Goal: Information Seeking & Learning: Learn about a topic

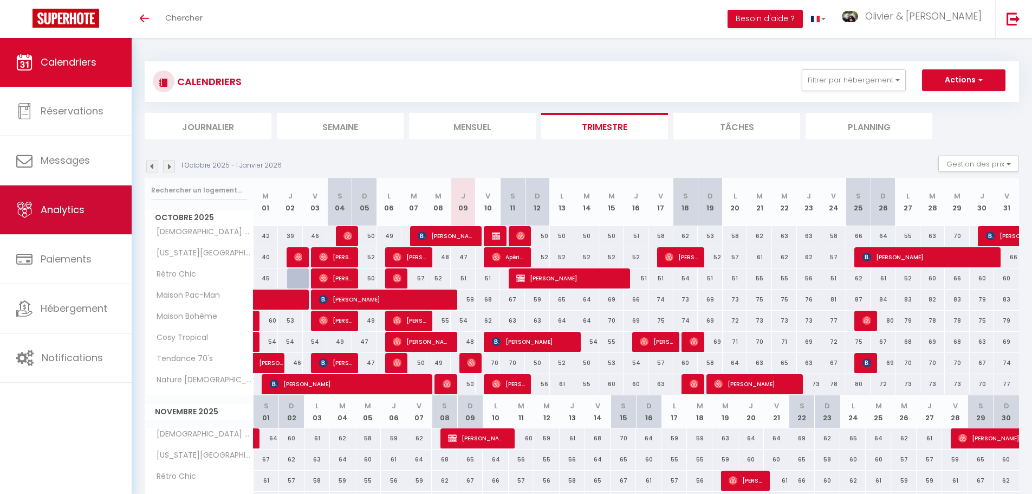
click at [64, 212] on span "Analytics" at bounding box center [63, 210] width 44 height 14
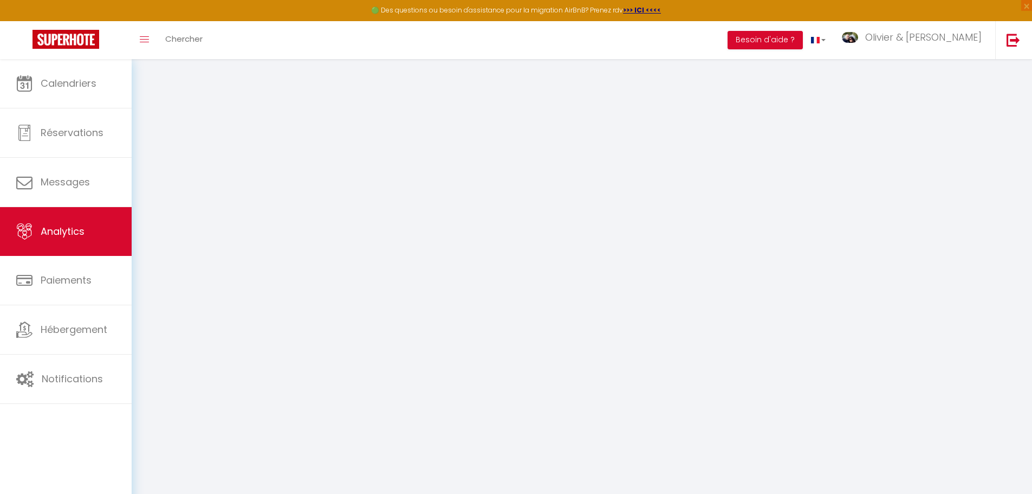
select select "2025"
select select "10"
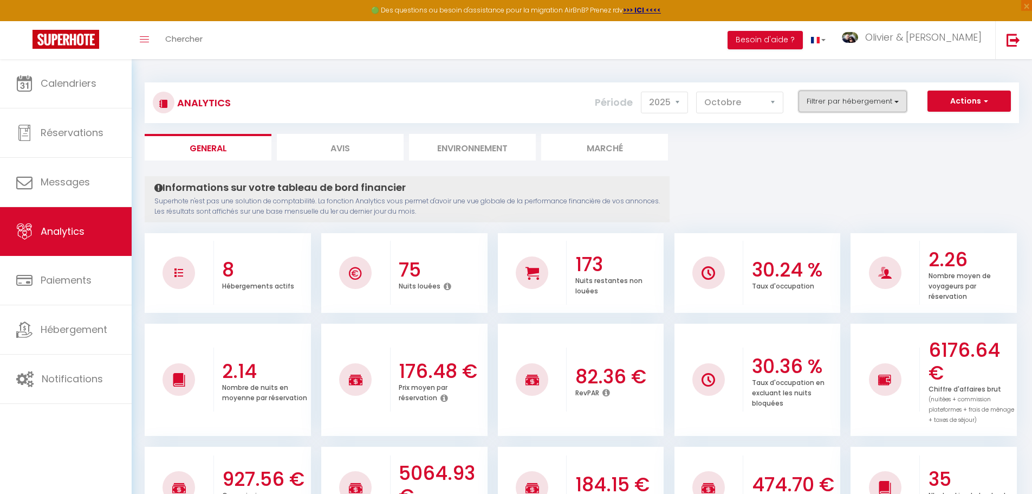
click at [875, 101] on button "Filtrer par hébergement" at bounding box center [853, 101] width 108 height 22
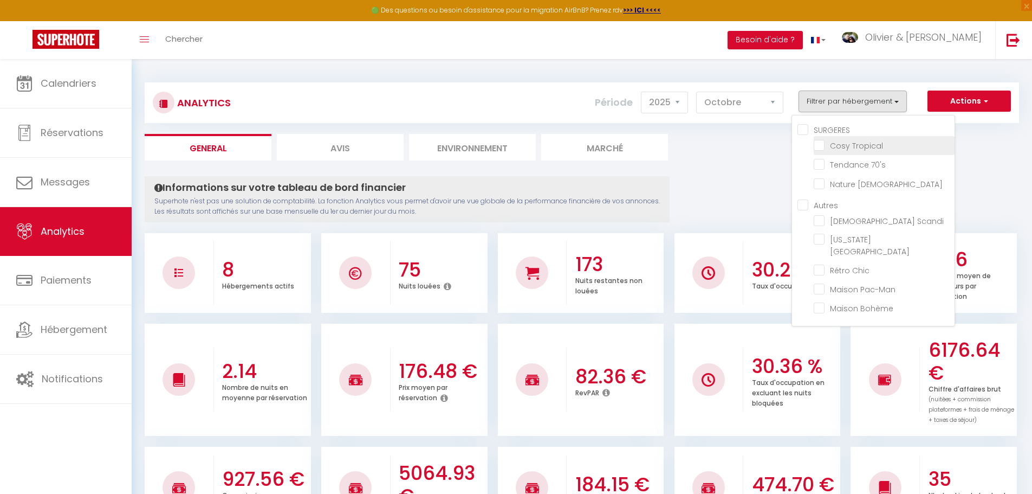
click at [820, 147] on Tropical "checkbox" at bounding box center [884, 144] width 141 height 11
checkbox Tropical "true"
checkbox 70\'s "false"
checkbox Zen "false"
checkbox Scandi "false"
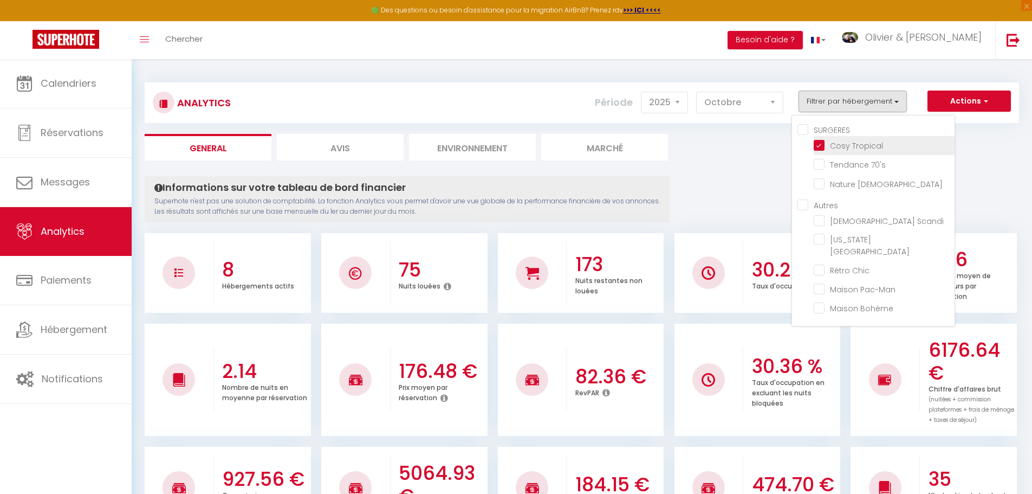
checkbox View "false"
checkbox Chic "false"
checkbox Pac-Man "false"
checkbox Bohème "false"
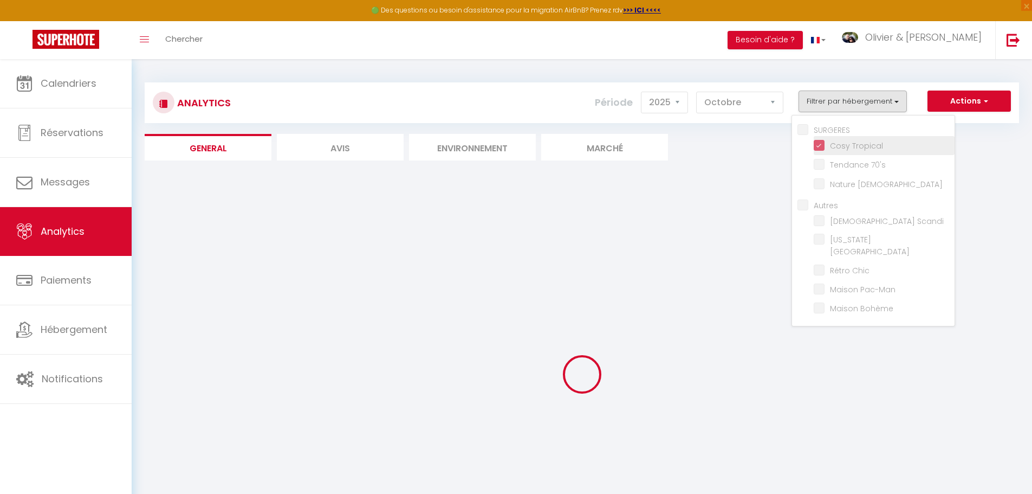
checkbox 70\'s "false"
checkbox Zen "false"
checkbox Scandi "false"
checkbox View "false"
checkbox Chic "false"
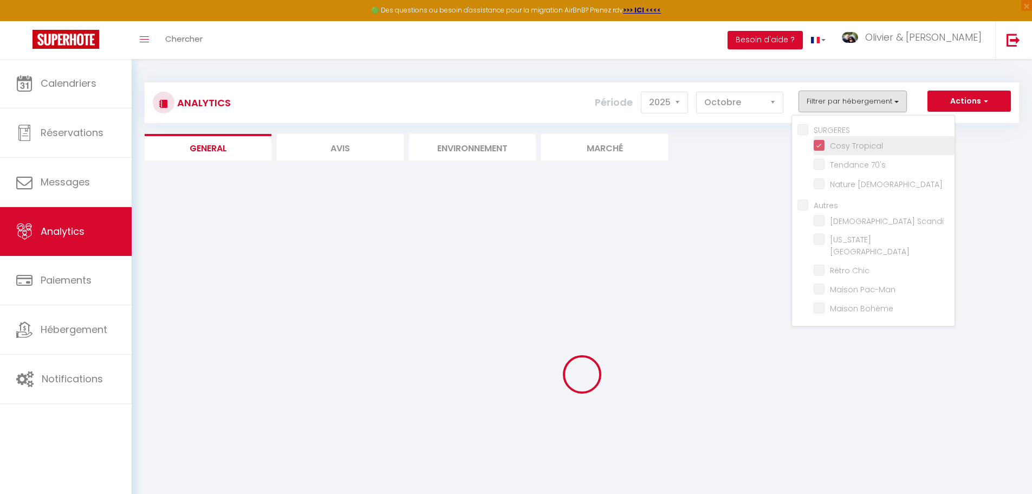
checkbox Pac-Man "false"
checkbox Bohème "false"
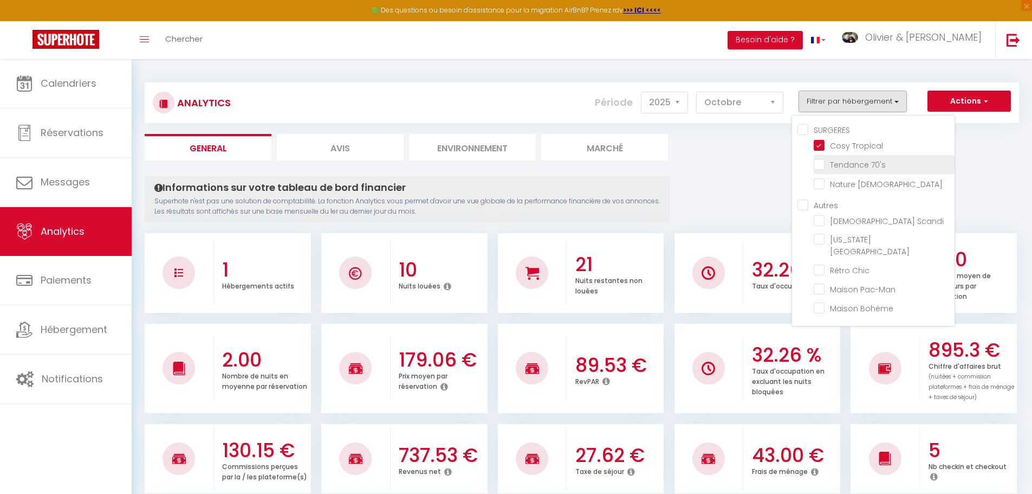
click at [821, 160] on 70\'s "checkbox" at bounding box center [884, 163] width 141 height 11
checkbox 70\'s "true"
checkbox Zen "false"
checkbox Scandi "false"
checkbox View "false"
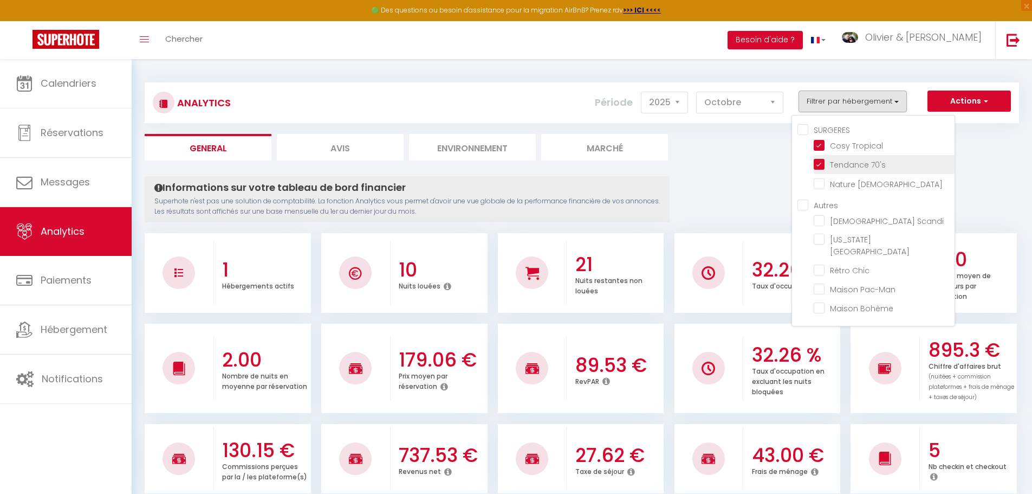
checkbox Chic "false"
checkbox Pac-Man "false"
checkbox Bohème "false"
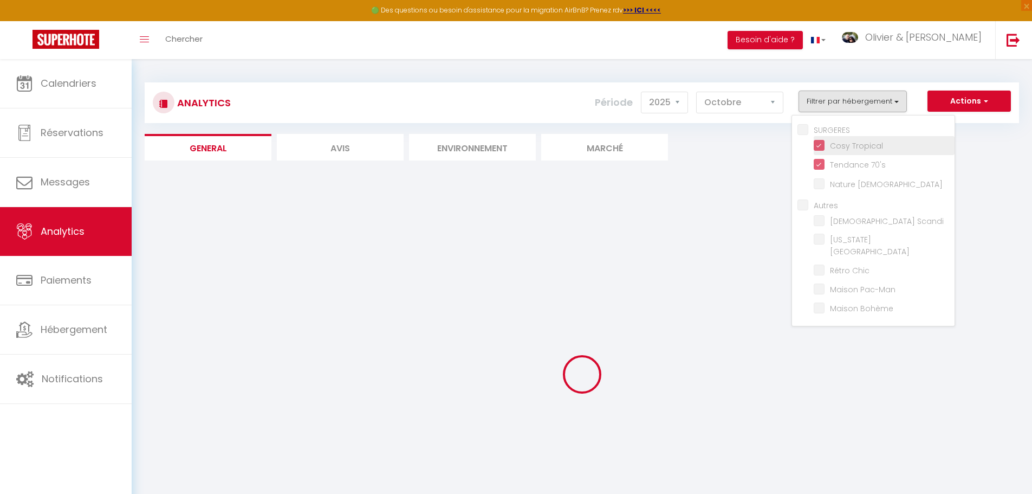
checkbox Zen "false"
checkbox Scandi "false"
checkbox View "false"
checkbox Chic "false"
checkbox Pac-Man "false"
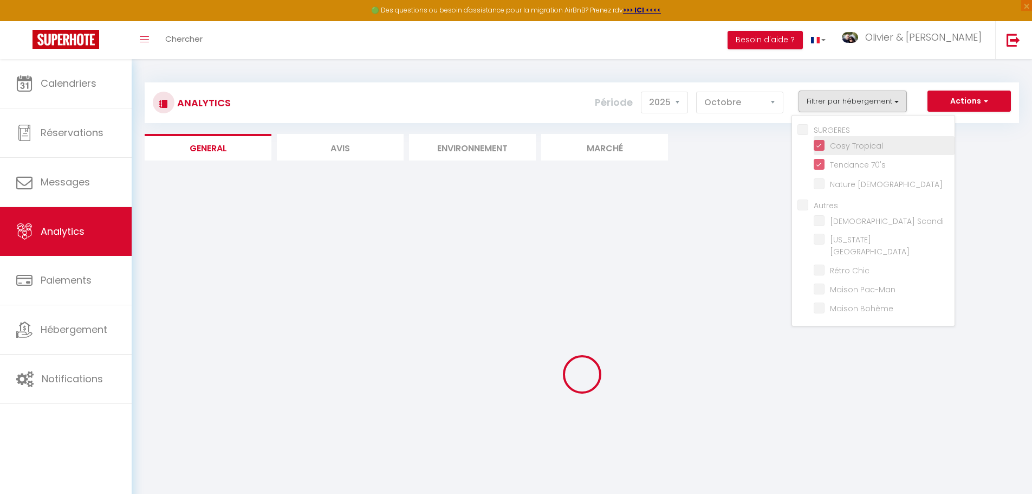
checkbox Bohème "false"
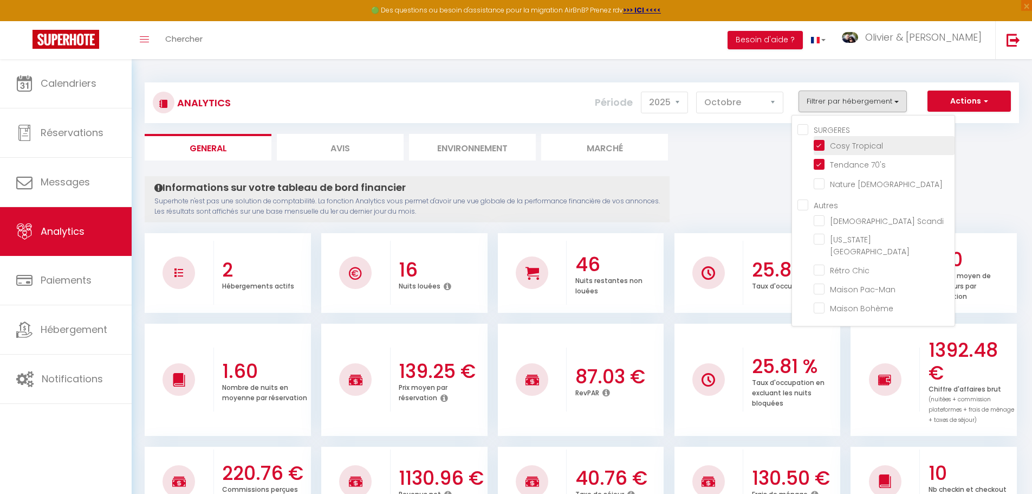
click at [820, 144] on Tropical "checkbox" at bounding box center [884, 144] width 141 height 11
checkbox Tropical "false"
checkbox Zen "false"
checkbox Scandi "false"
checkbox View "false"
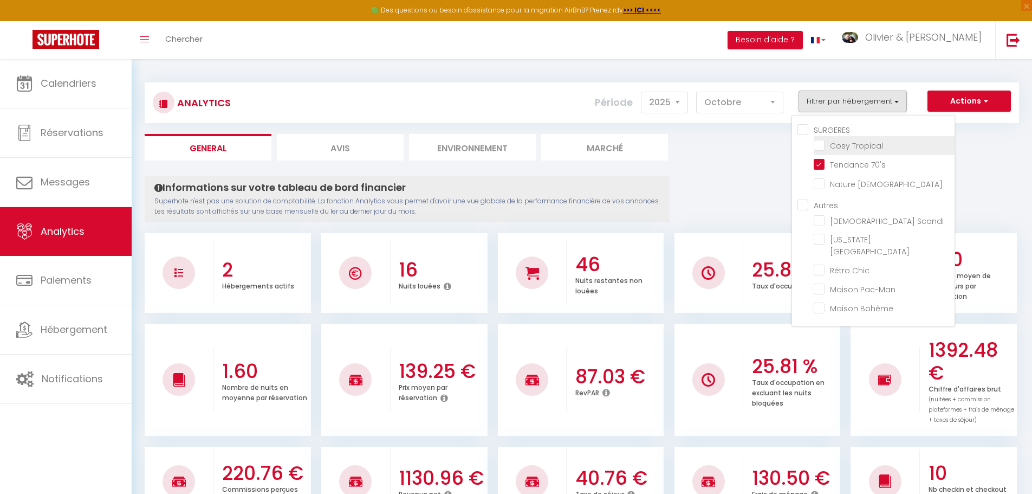
checkbox Chic "false"
checkbox Pac-Man "false"
checkbox Bohème "false"
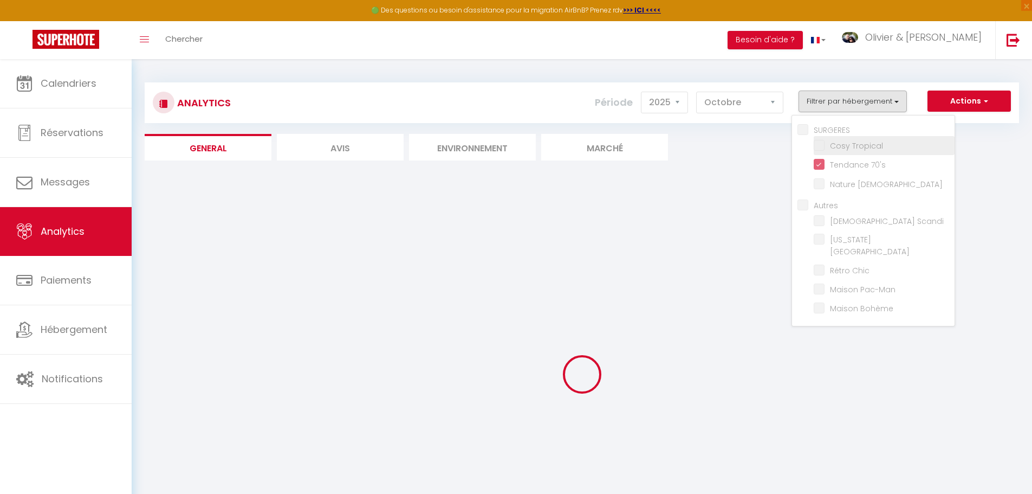
checkbox Zen "false"
checkbox Scandi "false"
checkbox View "false"
checkbox Chic "false"
checkbox Pac-Man "false"
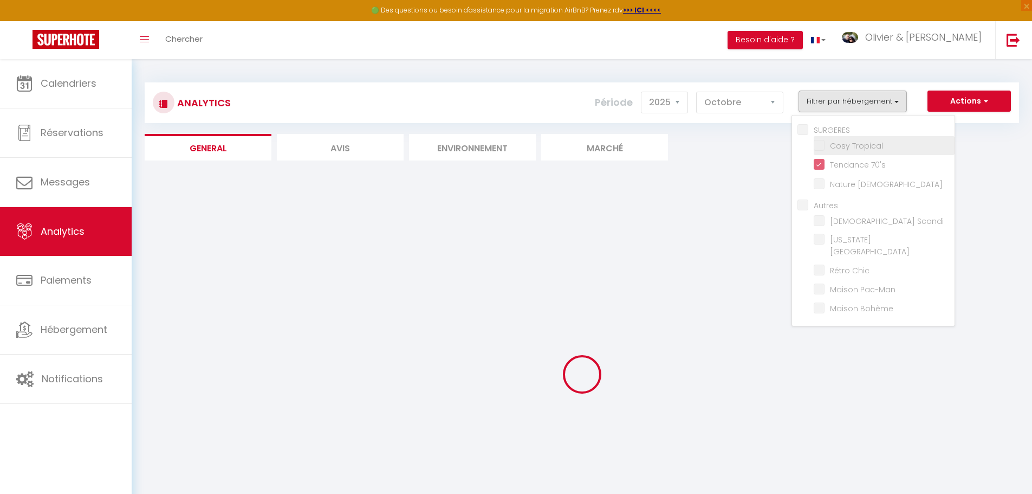
checkbox Bohème "false"
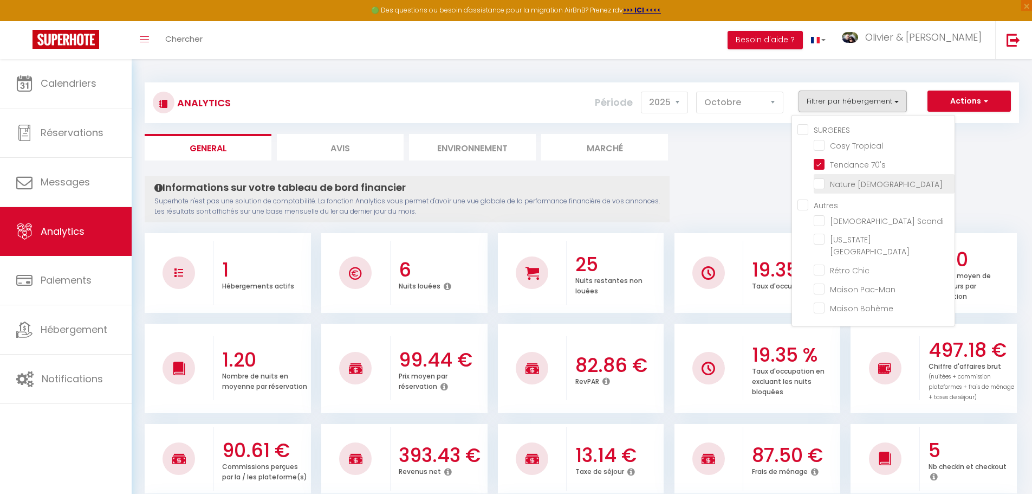
click at [817, 182] on Zen "checkbox" at bounding box center [884, 182] width 141 height 11
checkbox Zen "true"
checkbox Scandi "false"
checkbox View "false"
checkbox Chic "false"
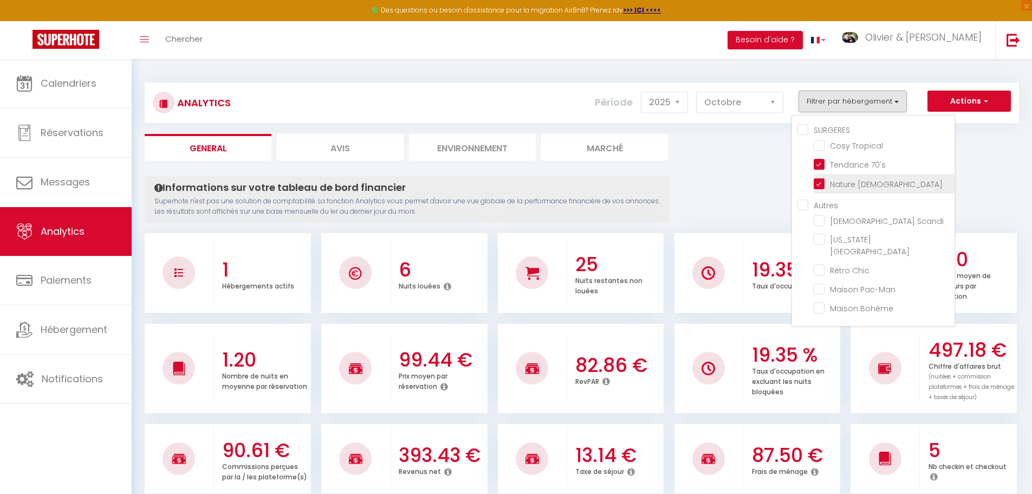
checkbox Pac-Man "false"
checkbox Bohème "false"
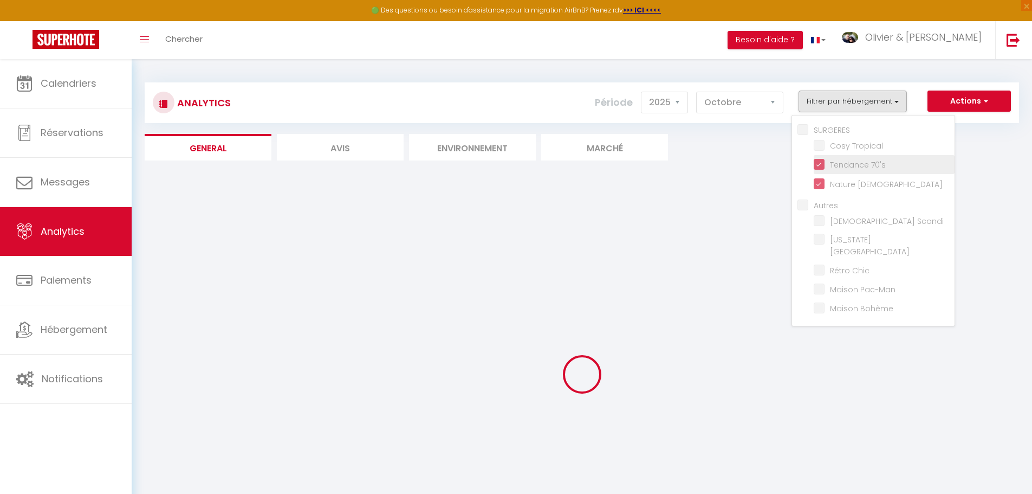
checkbox Scandi "false"
checkbox View "false"
checkbox Chic "false"
checkbox Pac-Man "false"
checkbox Bohème "false"
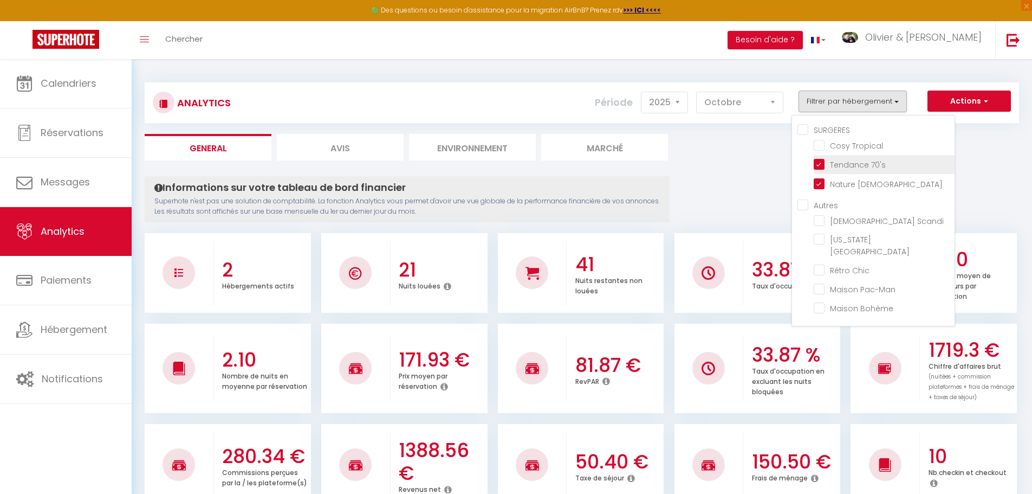
click at [822, 163] on 70\'s "checkbox" at bounding box center [884, 163] width 141 height 11
checkbox 70\'s "false"
checkbox Scandi "false"
checkbox View "false"
checkbox Chic "false"
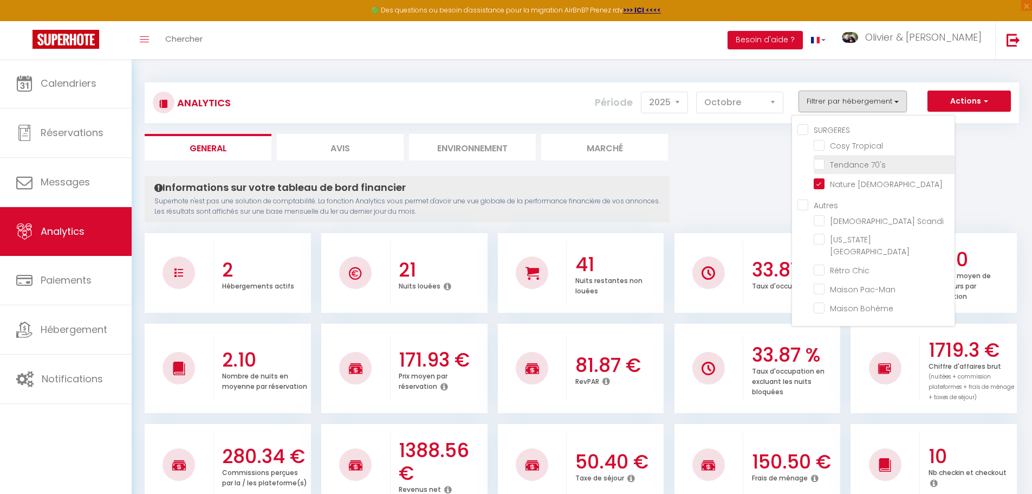
checkbox Pac-Man "false"
checkbox Bohème "false"
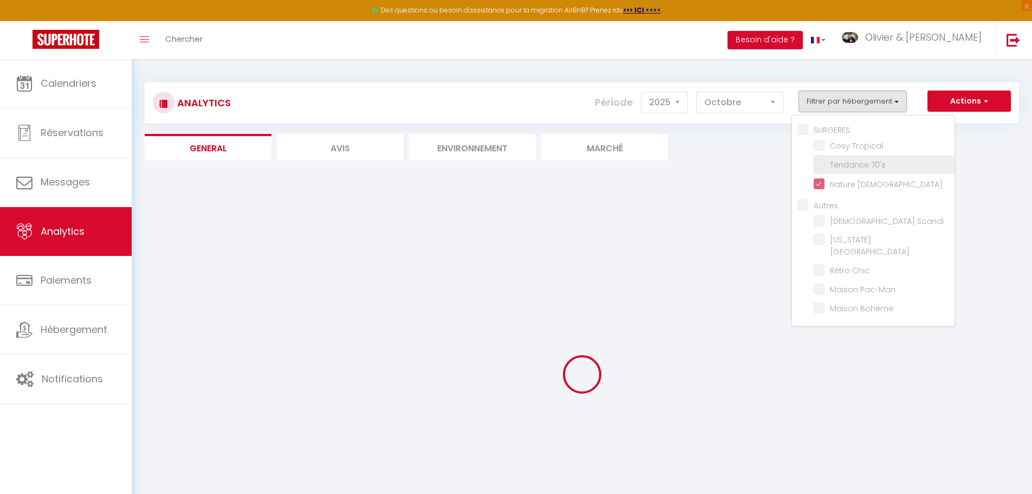
checkbox Scandi "false"
checkbox View "false"
checkbox Chic "false"
checkbox Pac-Man "false"
checkbox Bohème "false"
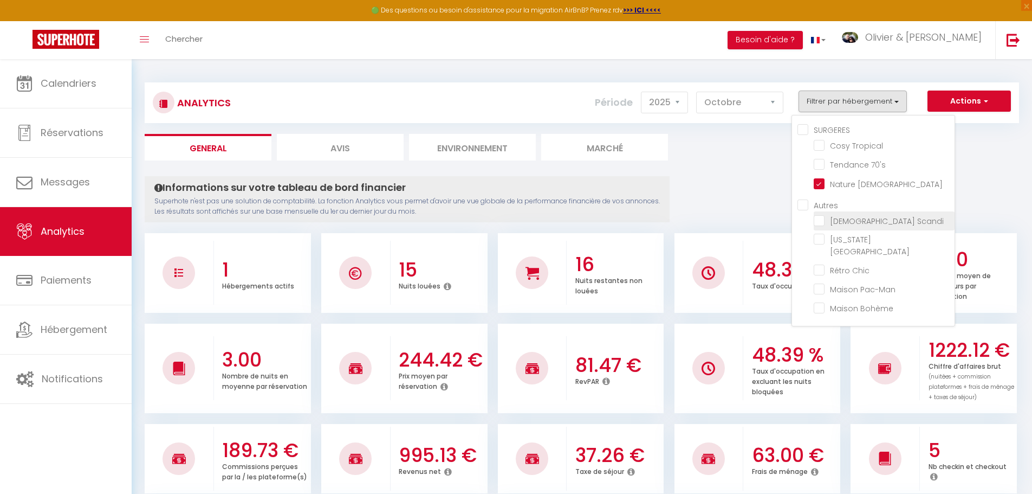
click at [822, 222] on Scandi "checkbox" at bounding box center [884, 220] width 141 height 11
checkbox Scandi "true"
checkbox View "false"
checkbox Chic "false"
checkbox Pac-Man "false"
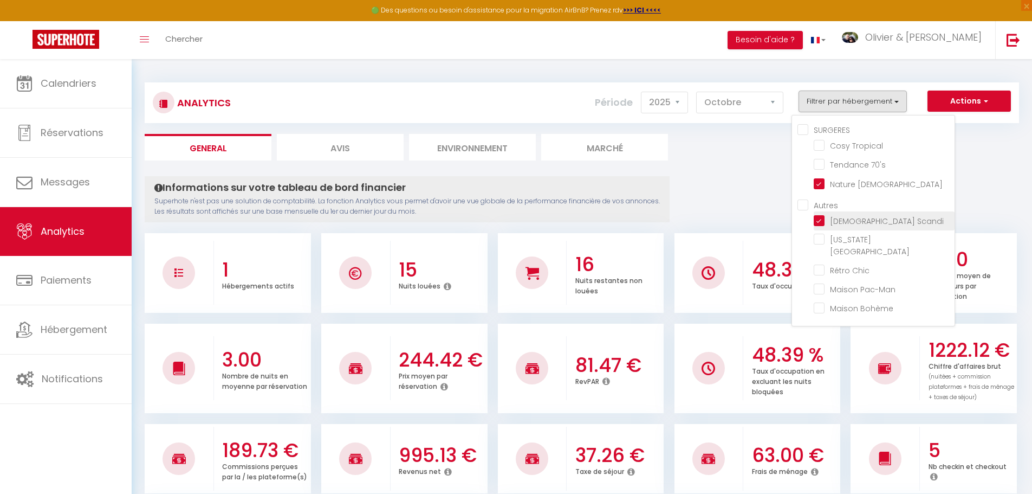
checkbox Bohème "false"
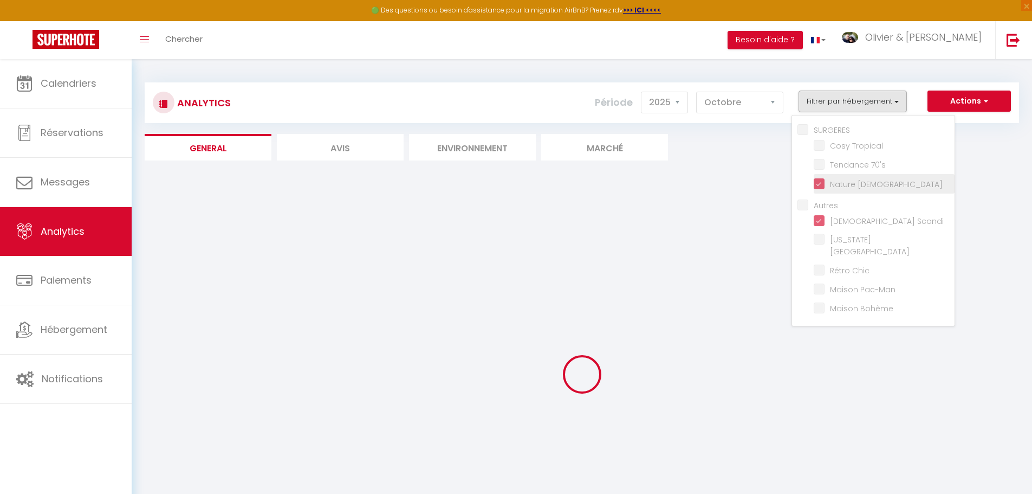
checkbox View "false"
checkbox Chic "false"
checkbox Pac-Man "false"
checkbox Bohème "false"
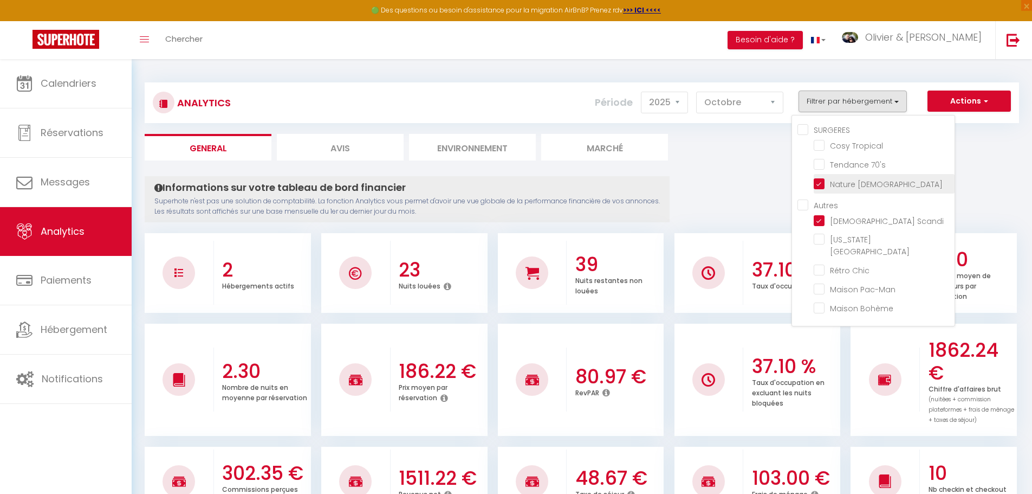
click at [819, 185] on Zen "checkbox" at bounding box center [884, 182] width 141 height 11
checkbox Zen "false"
checkbox View "false"
checkbox Chic "false"
checkbox Pac-Man "false"
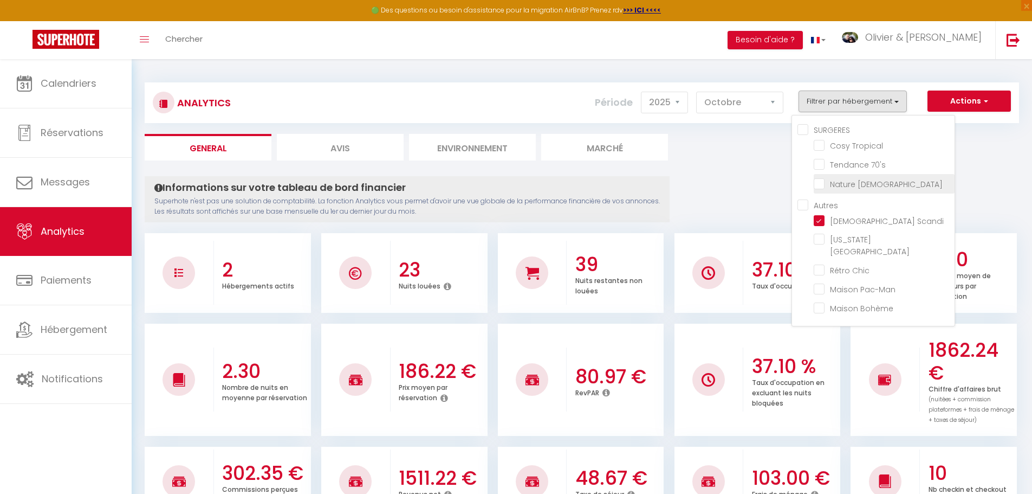
checkbox Bohème "false"
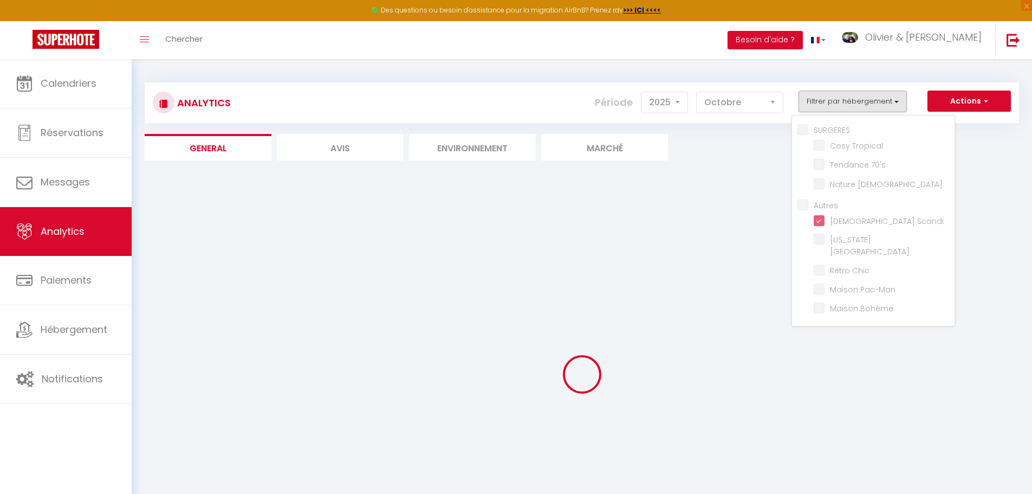
checkbox View "false"
checkbox Chic "false"
checkbox Pac-Man "false"
checkbox Bohème "false"
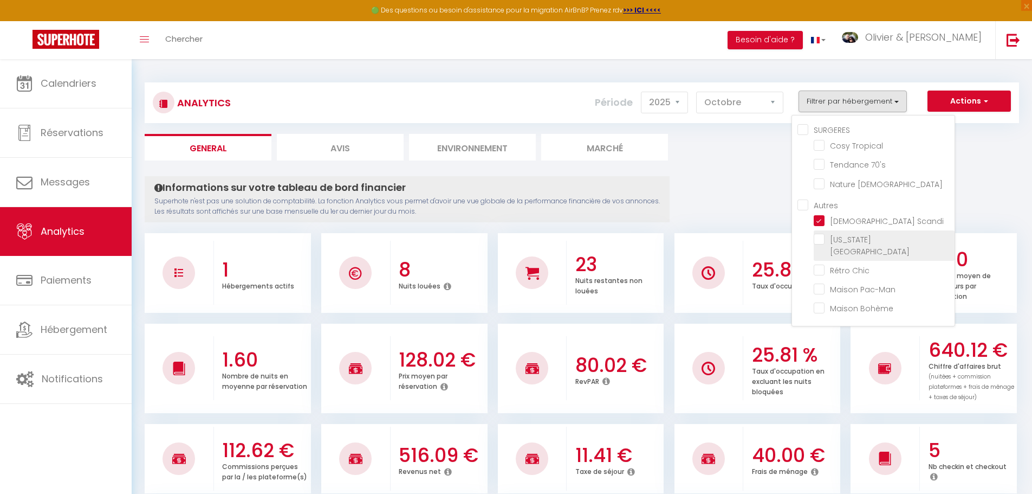
click at [824, 241] on View "checkbox" at bounding box center [884, 238] width 141 height 11
checkbox View "true"
checkbox Chic "false"
checkbox Pac-Man "false"
checkbox Bohème "false"
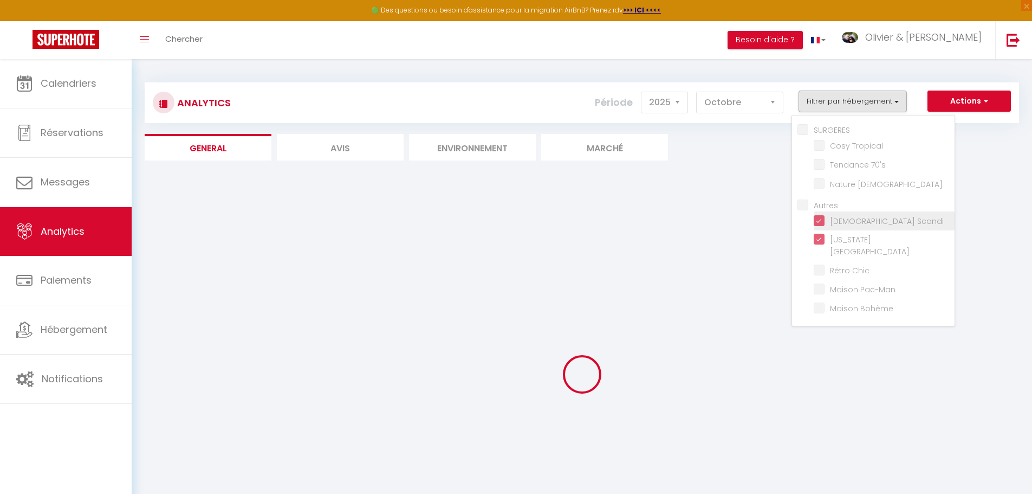
checkbox Chic "false"
checkbox Pac-Man "false"
checkbox Bohème "false"
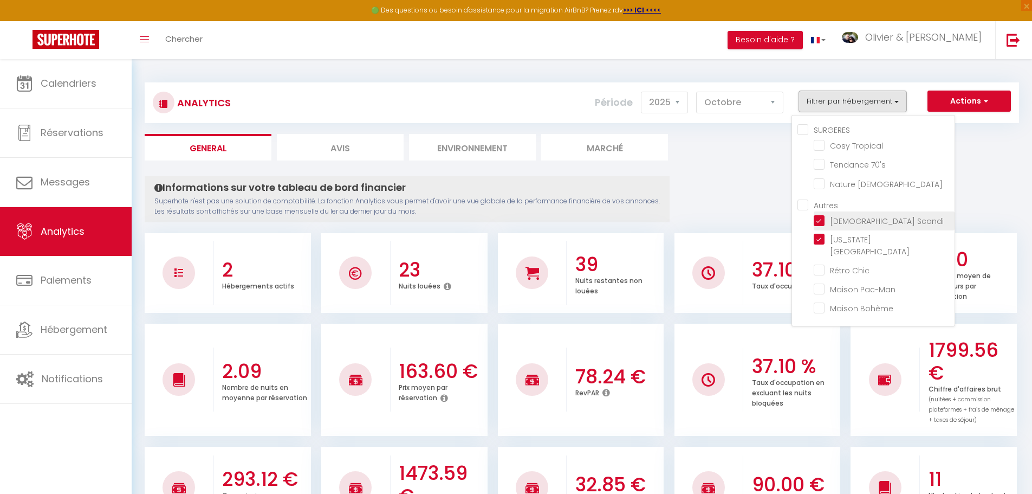
click at [822, 221] on Scandi "checkbox" at bounding box center [884, 220] width 141 height 11
checkbox Scandi "false"
checkbox Chic "false"
checkbox Pac-Man "false"
checkbox Bohème "false"
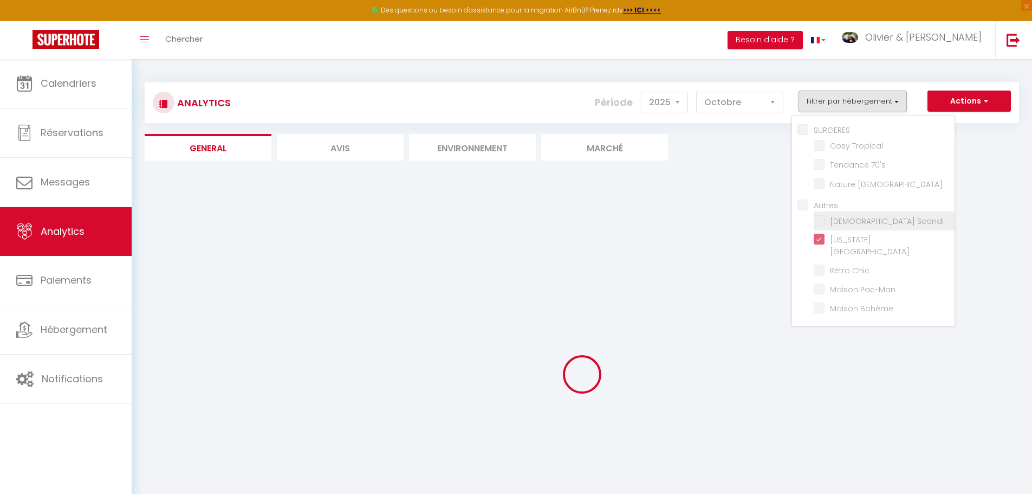
checkbox Chic "false"
checkbox Pac-Man "false"
checkbox Bohème "false"
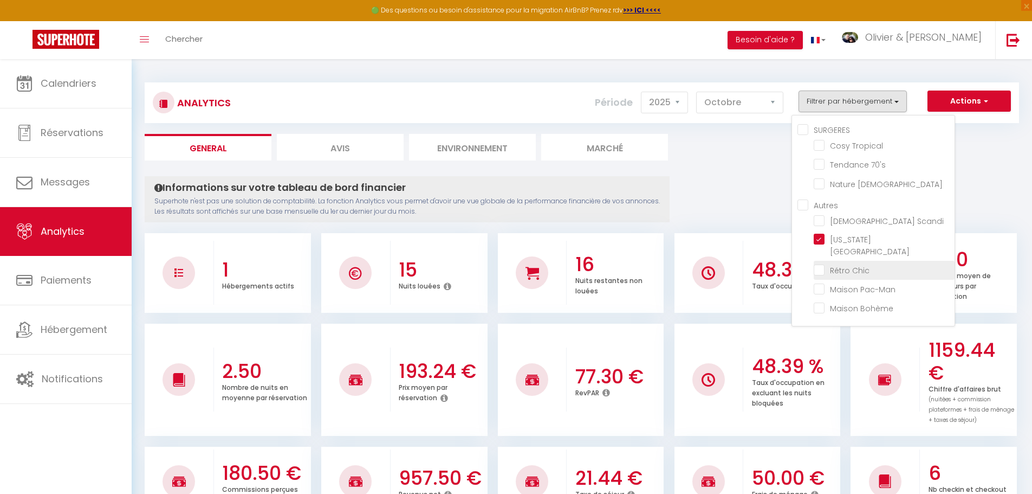
click at [820, 264] on Chic "checkbox" at bounding box center [884, 269] width 141 height 11
checkbox Chic "true"
checkbox Pac-Man "false"
checkbox Bohème "false"
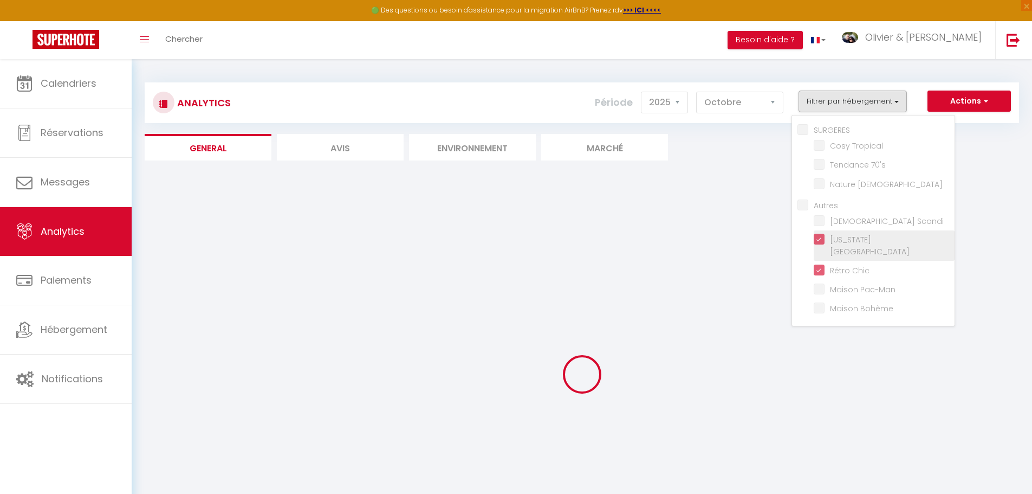
checkbox Pac-Man "false"
checkbox Bohème "false"
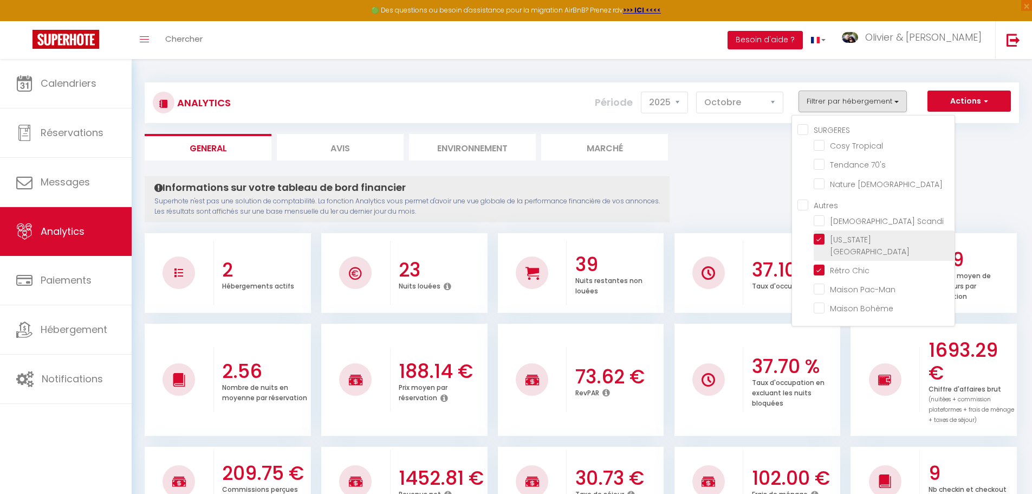
click at [820, 240] on View "checkbox" at bounding box center [884, 238] width 141 height 11
checkbox View "false"
checkbox Pac-Man "false"
checkbox Bohème "false"
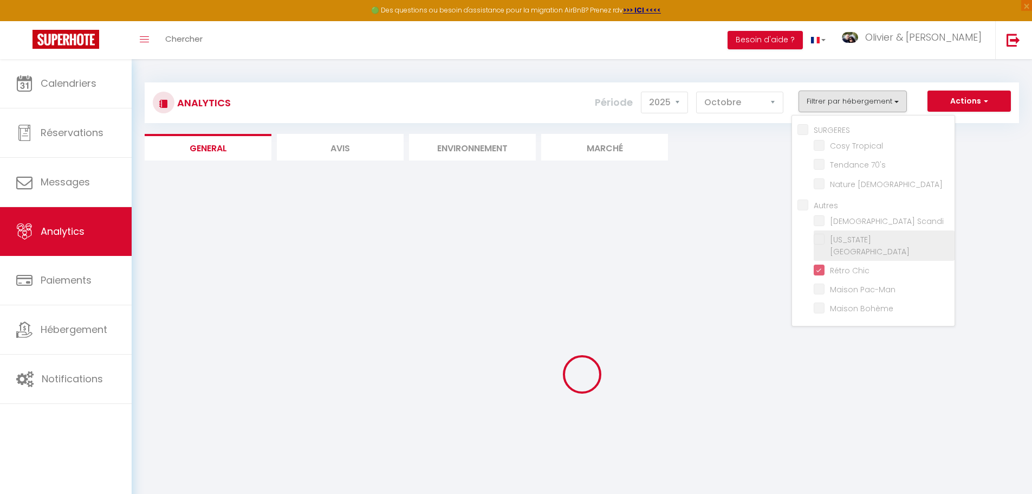
checkbox Pac-Man "false"
checkbox Bohème "false"
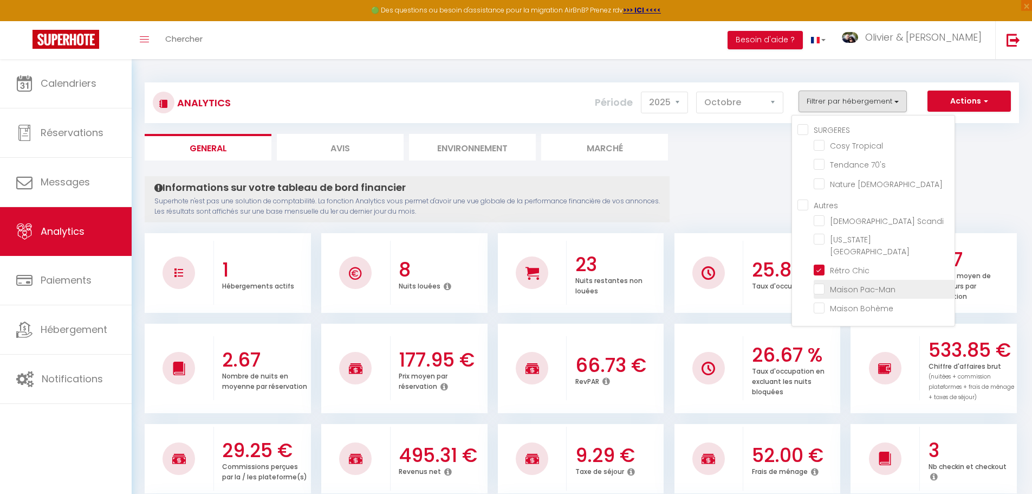
click at [821, 283] on Pac-Man "checkbox" at bounding box center [884, 288] width 141 height 11
checkbox Pac-Man "true"
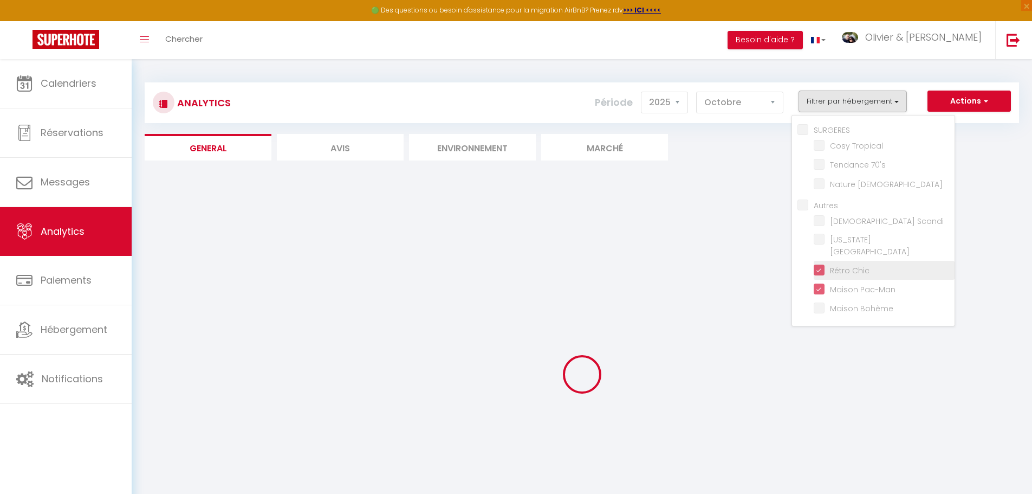
checkbox Bohème "false"
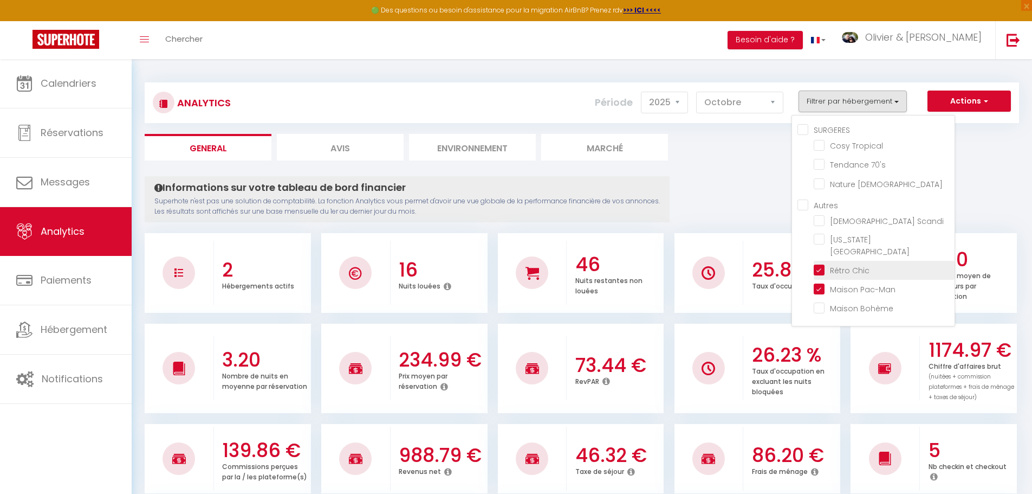
click at [821, 264] on Chic "checkbox" at bounding box center [884, 269] width 141 height 11
checkbox Chic "false"
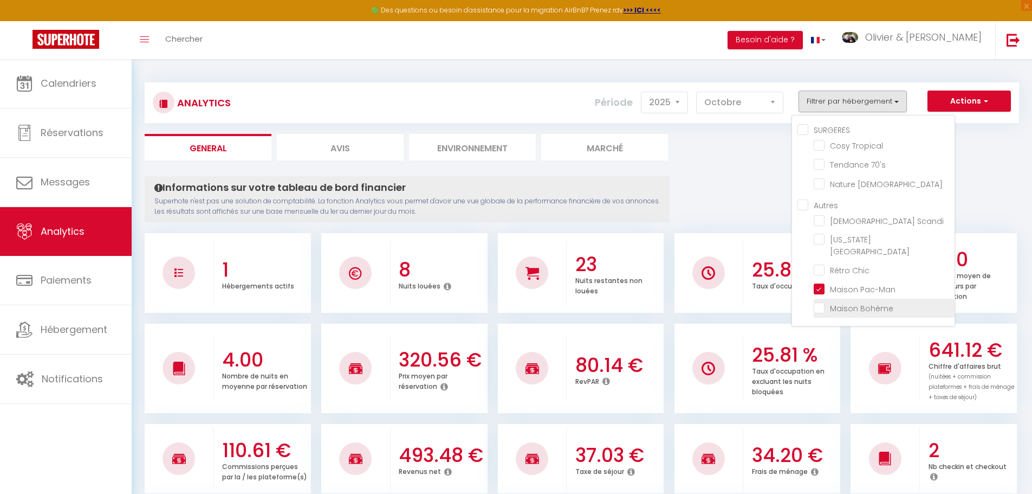
click at [820, 302] on Bohème "checkbox" at bounding box center [884, 307] width 141 height 11
checkbox Bohème "true"
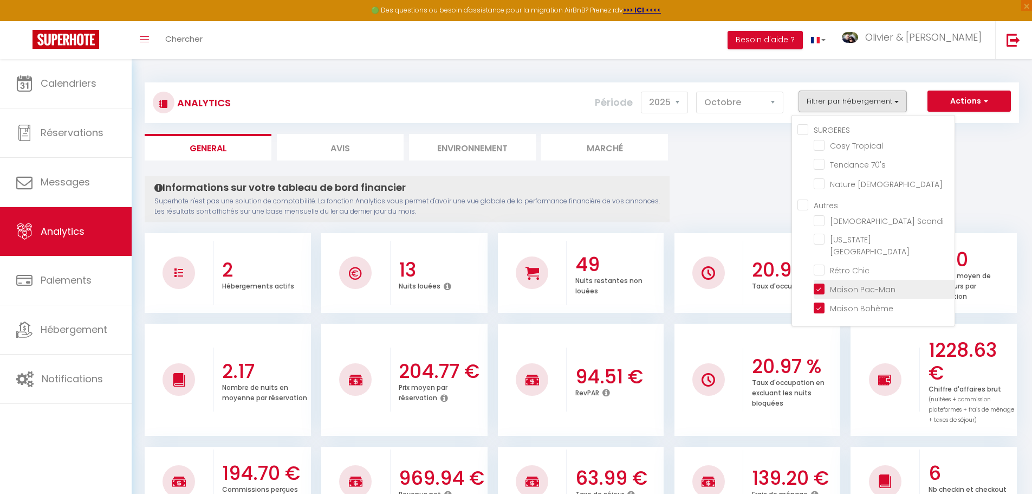
click at [822, 283] on Pac-Man "checkbox" at bounding box center [884, 288] width 141 height 11
checkbox Pac-Man "false"
